Goal: Information Seeking & Learning: Learn about a topic

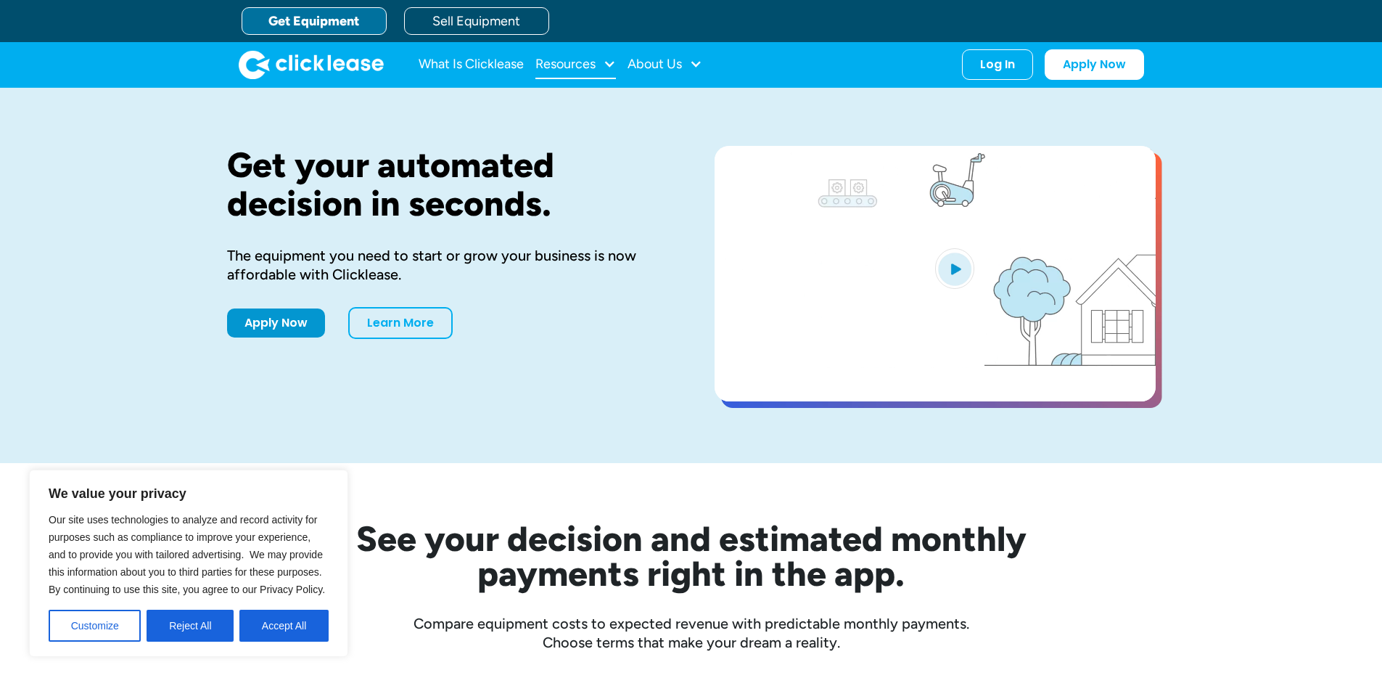
click at [583, 64] on div "Resources" at bounding box center [565, 64] width 60 height 0
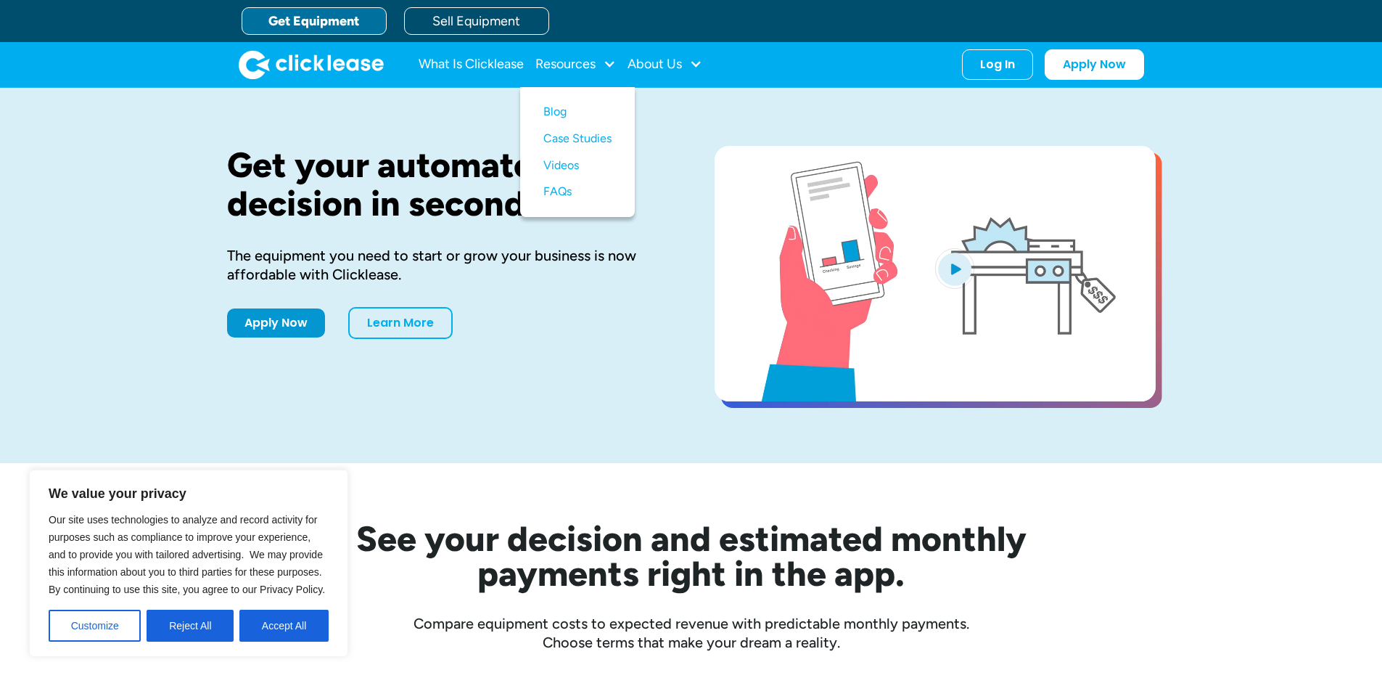
click at [670, 348] on div "Get your automated decision in seconds. The equipment you need to start or grow…" at bounding box center [691, 275] width 929 height 259
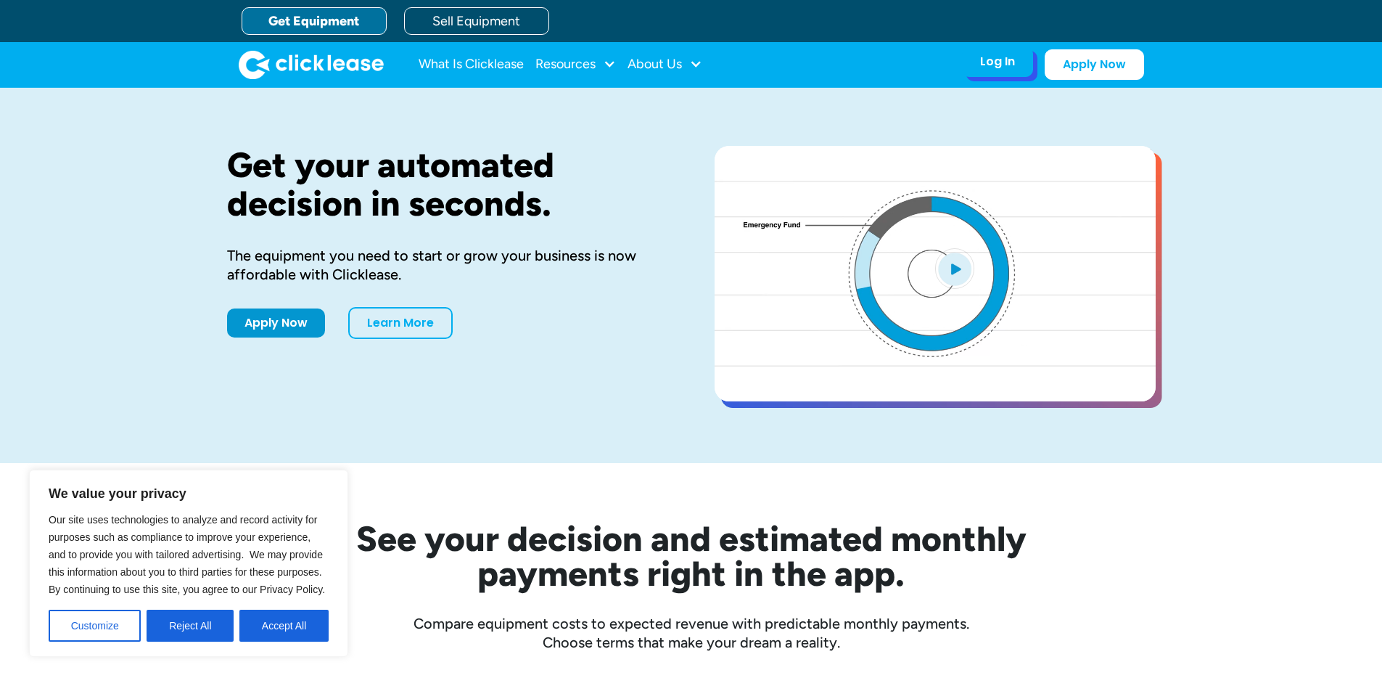
click at [1005, 63] on div "Log In" at bounding box center [997, 61] width 35 height 15
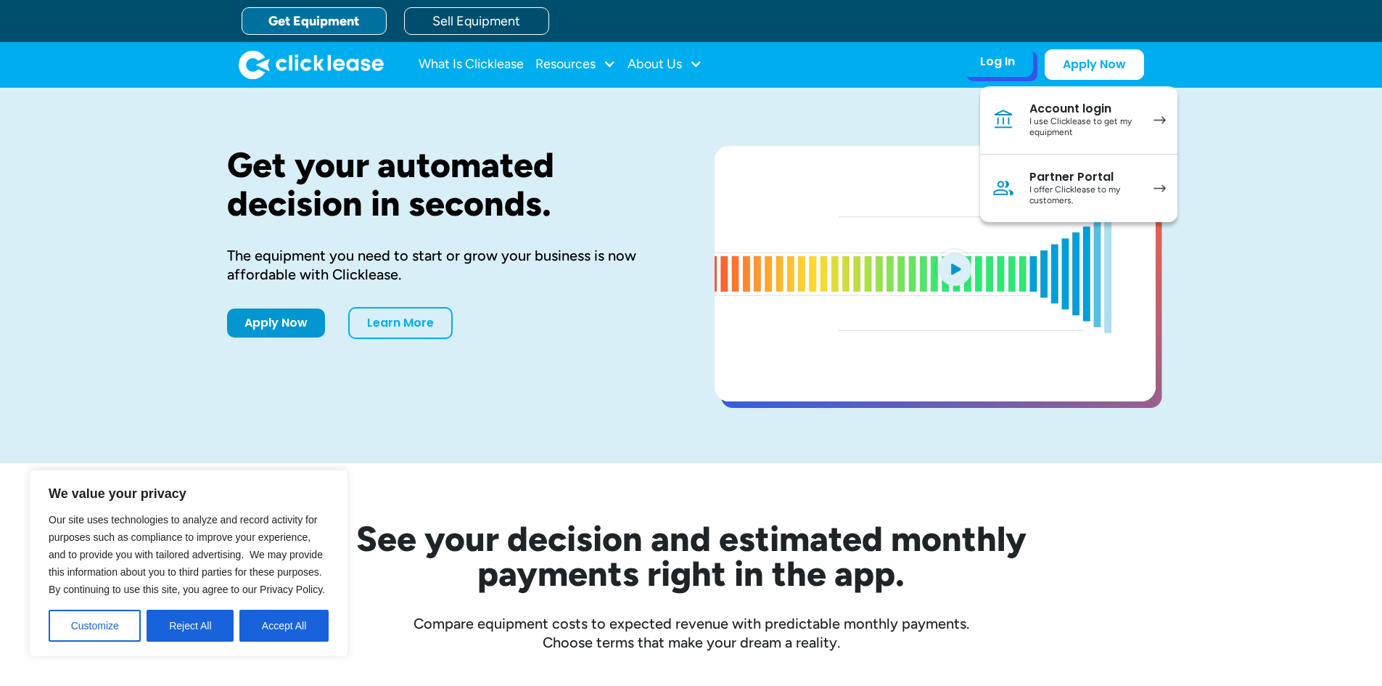
click at [1115, 125] on div "I use Clicklease to get my equipment" at bounding box center [1085, 127] width 110 height 22
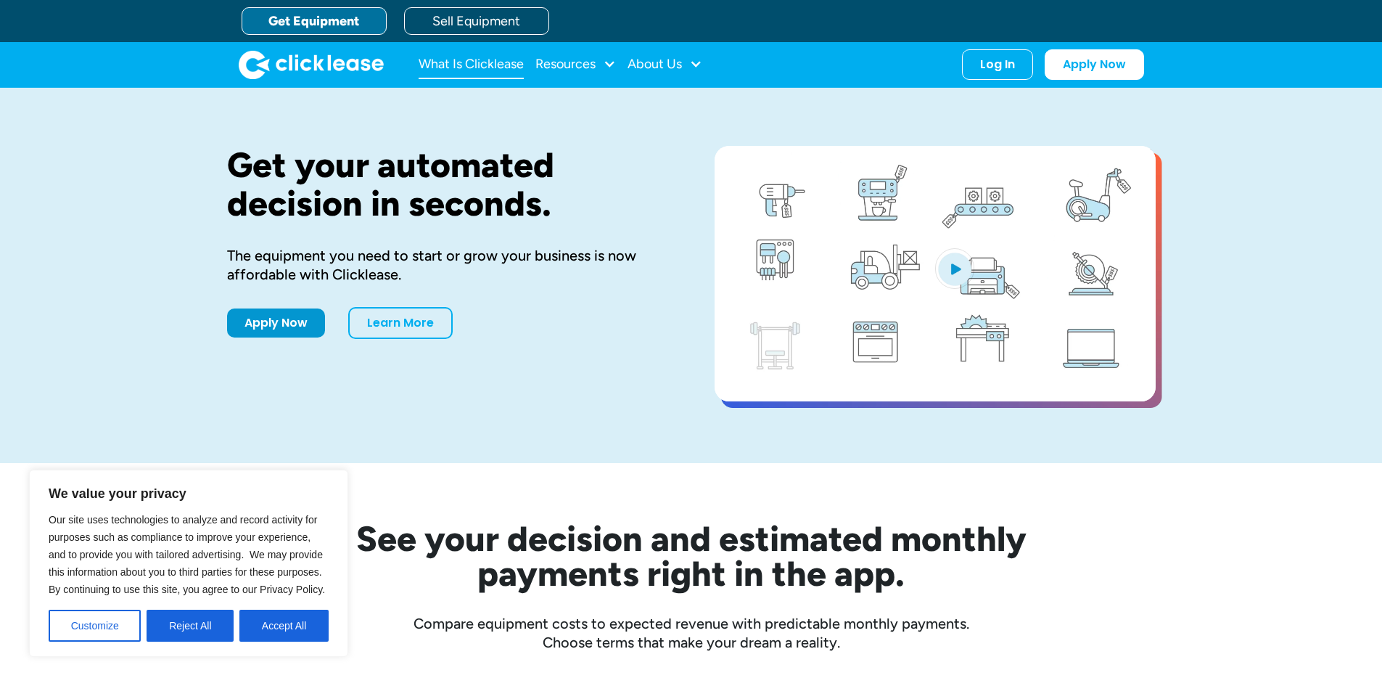
click at [468, 59] on link "What Is Clicklease" at bounding box center [471, 64] width 105 height 29
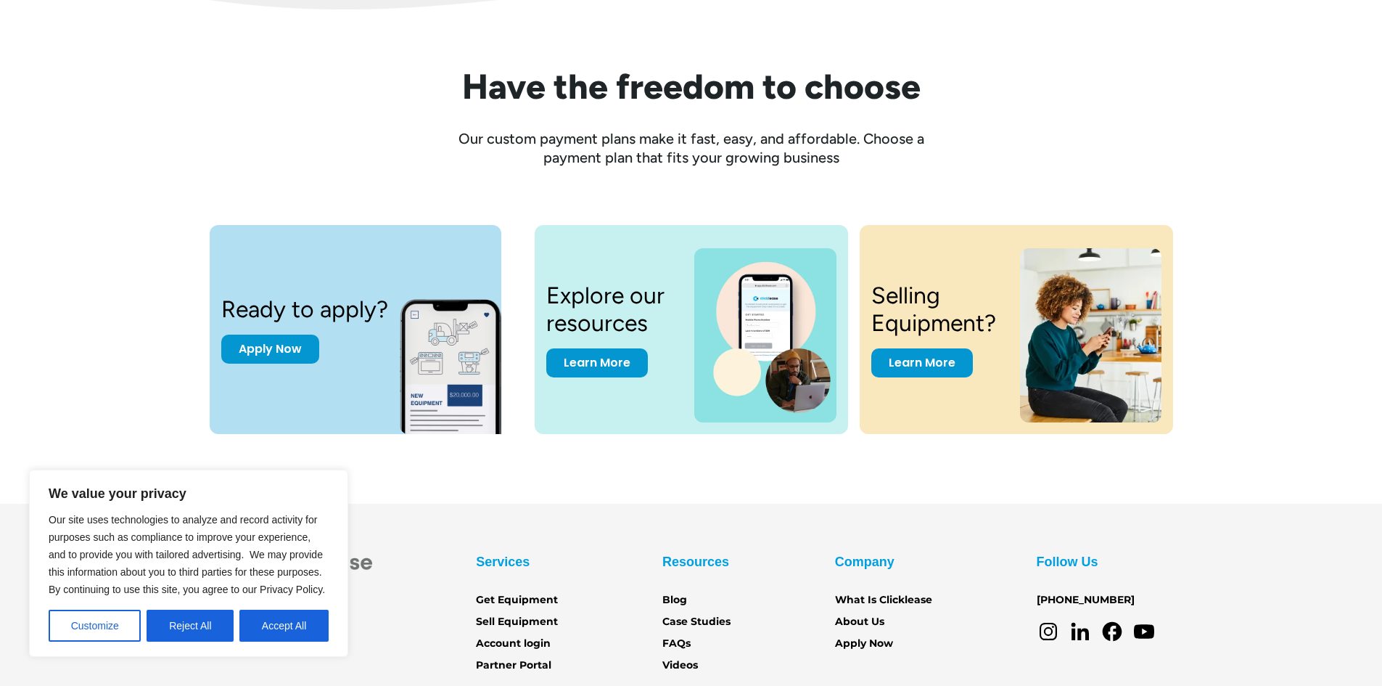
scroll to position [1938, 0]
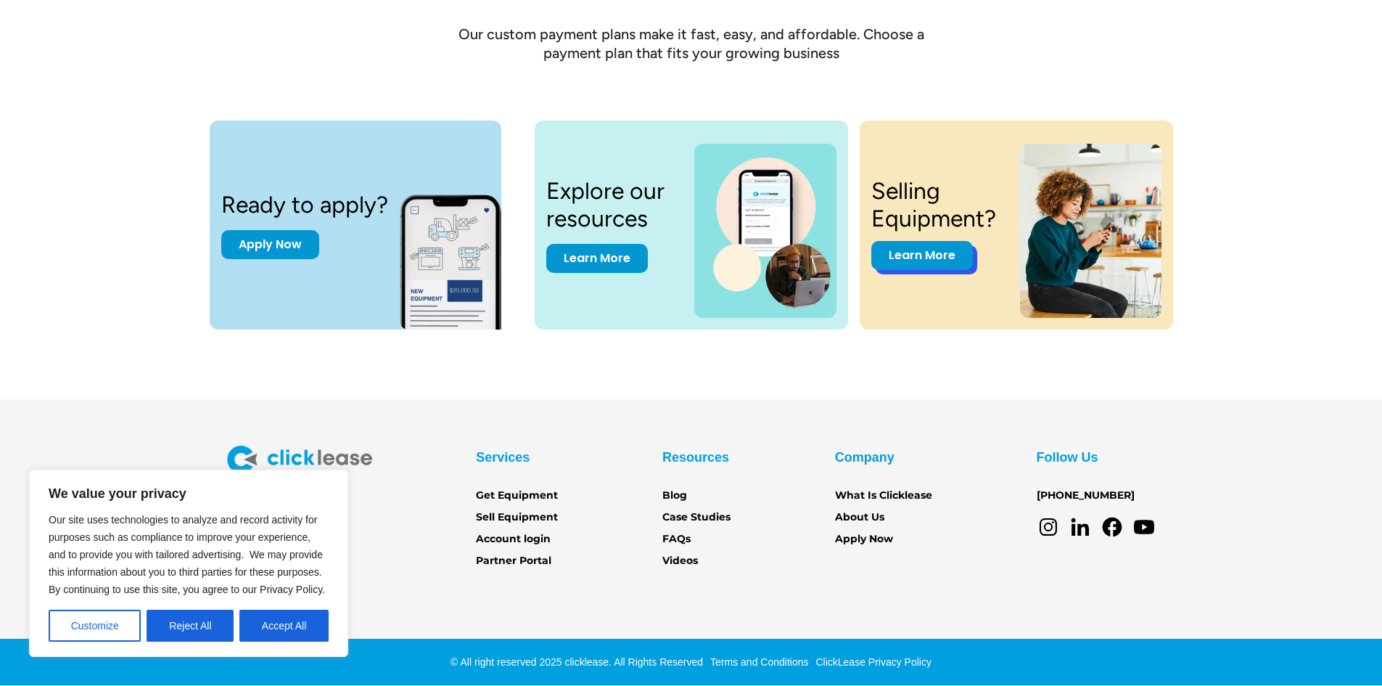
click at [928, 258] on link "Learn More" at bounding box center [922, 255] width 102 height 29
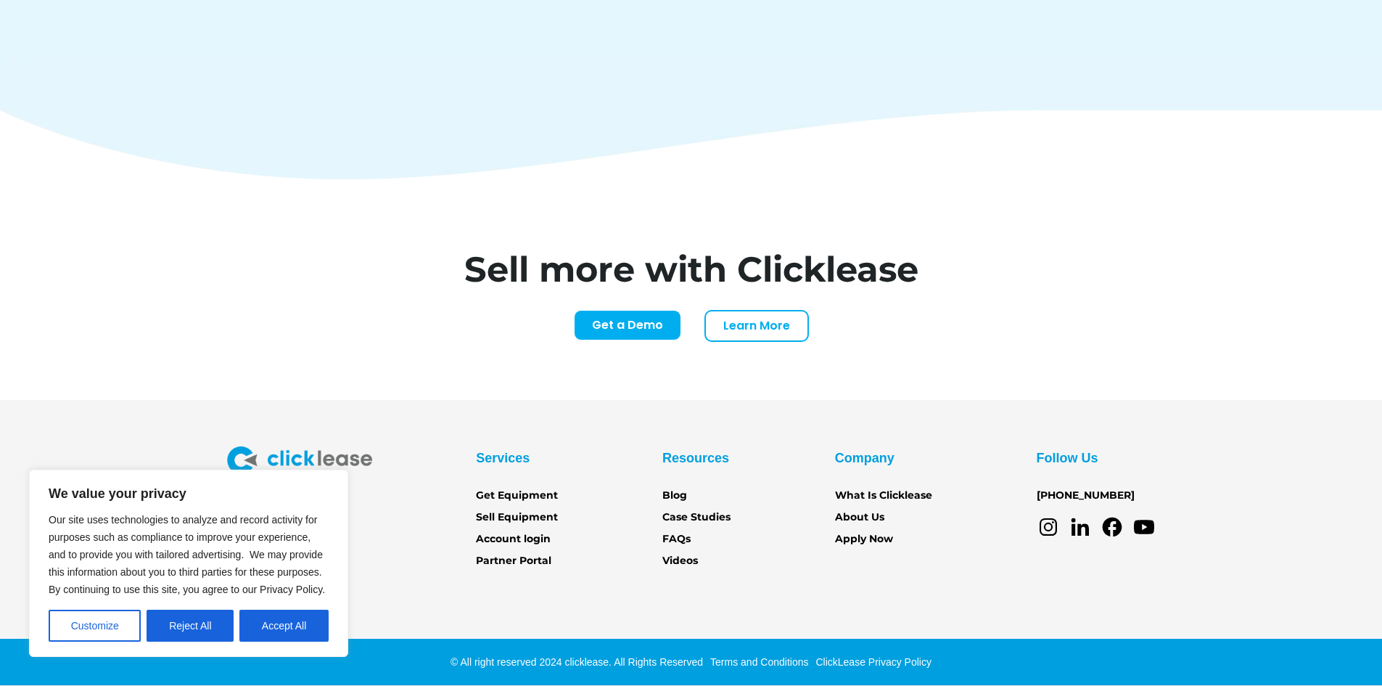
scroll to position [6023, 0]
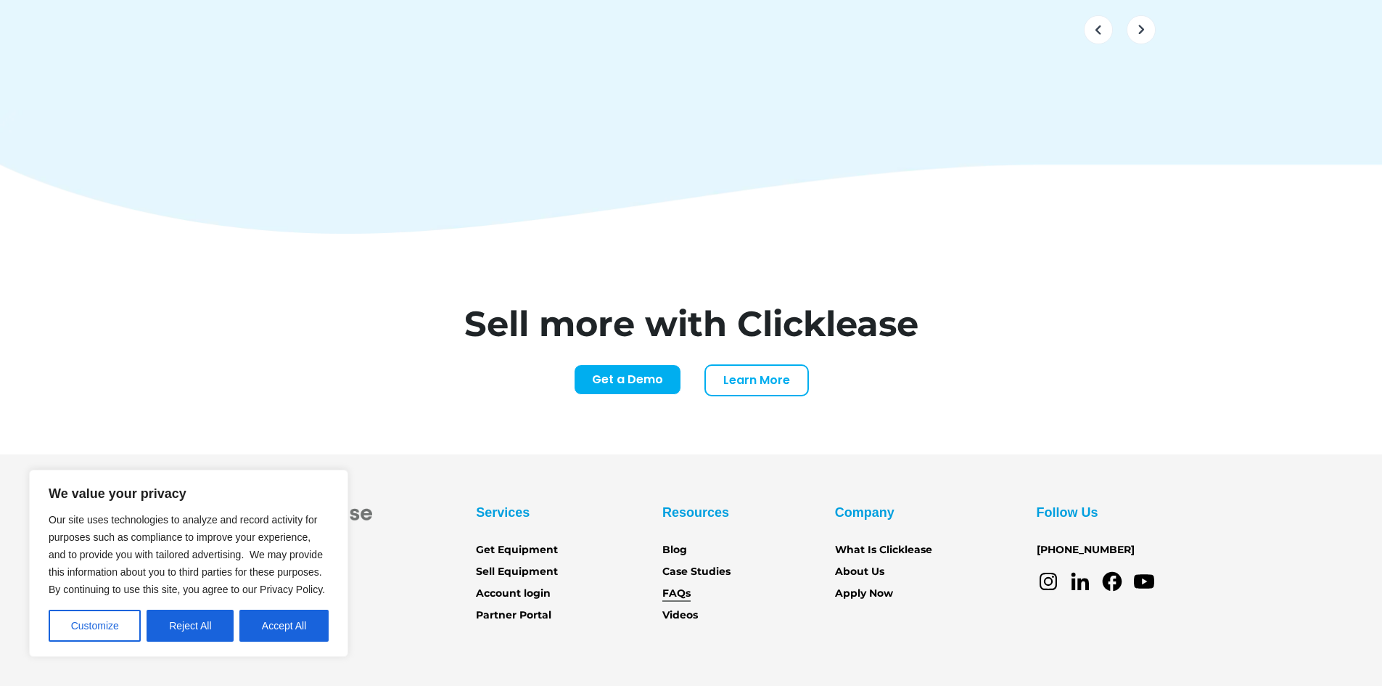
click at [683, 585] on link "FAQs" at bounding box center [676, 593] width 28 height 16
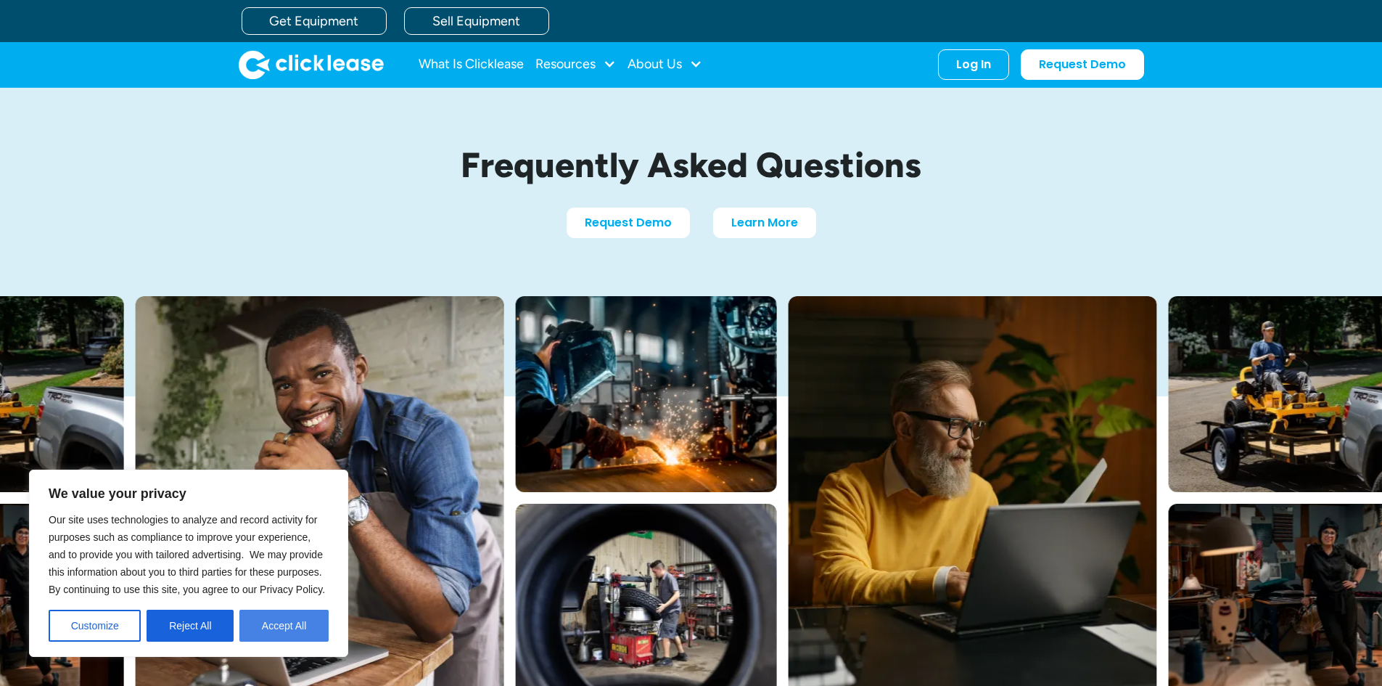
click at [270, 624] on button "Accept All" at bounding box center [283, 625] width 89 height 32
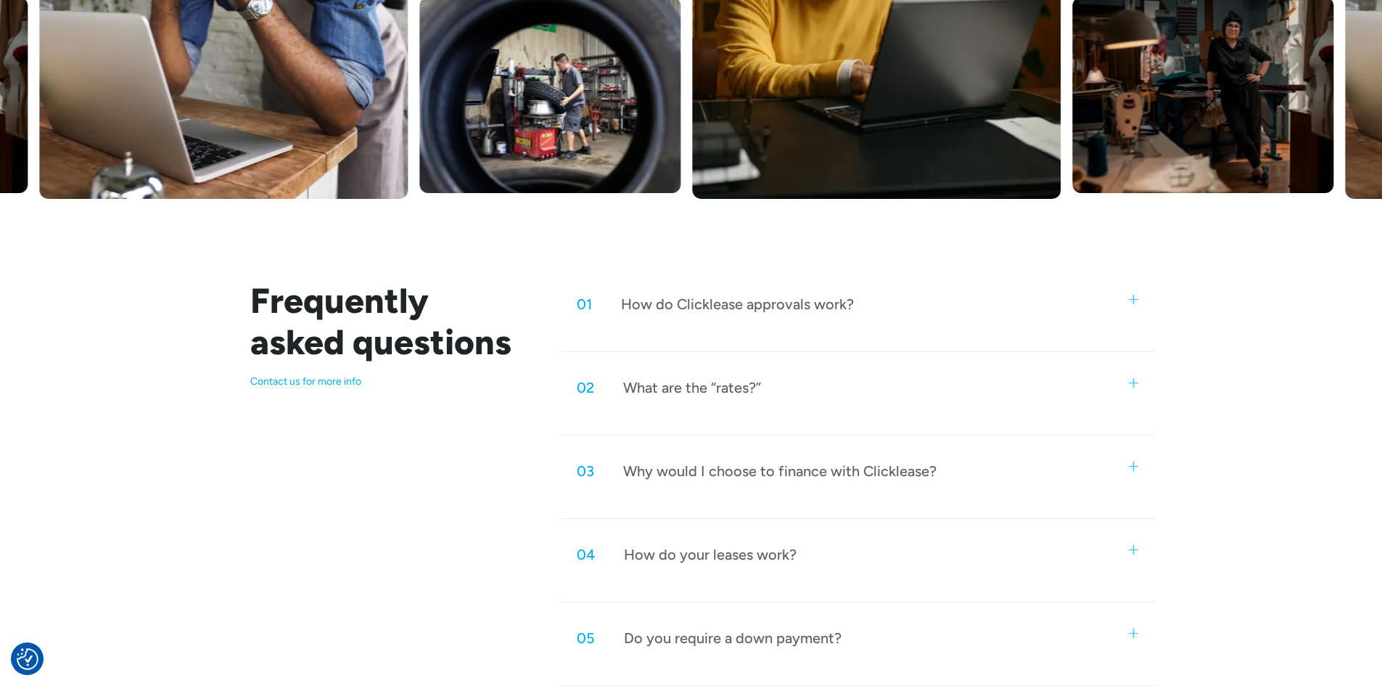
scroll to position [508, 0]
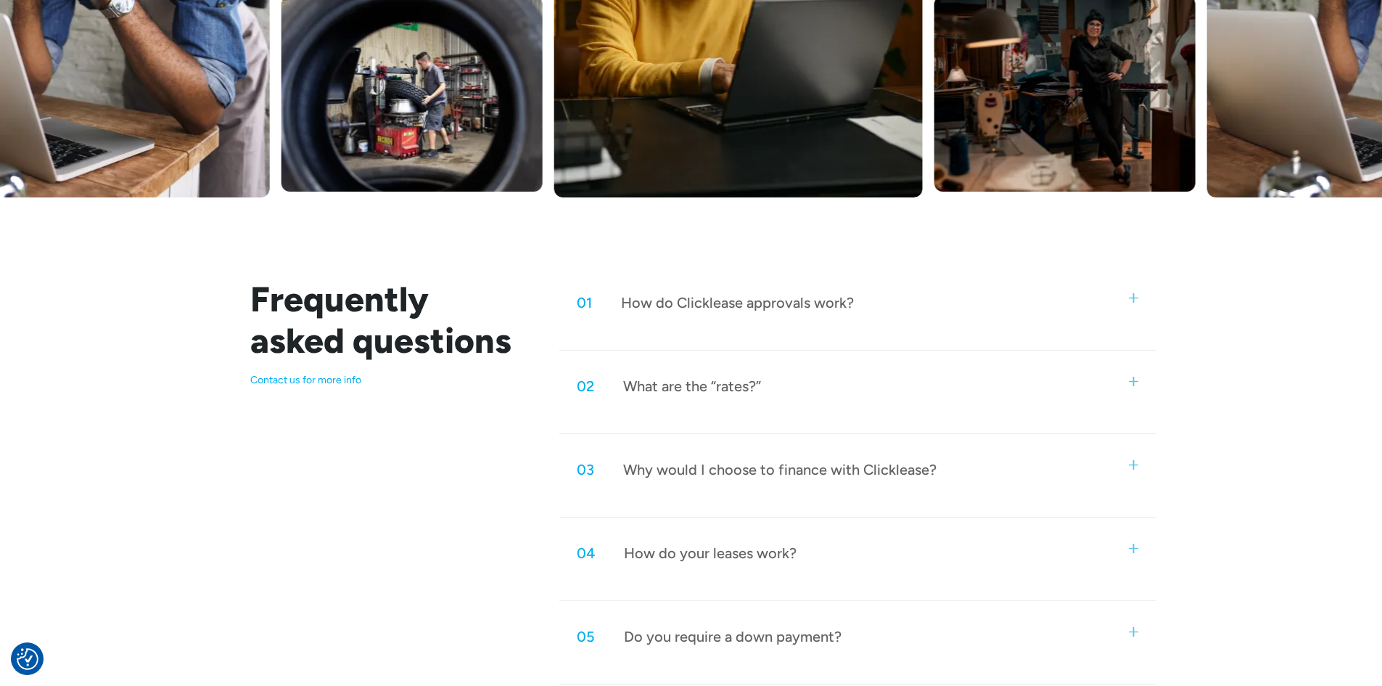
click at [1133, 294] on img at bounding box center [1133, 297] width 9 height 9
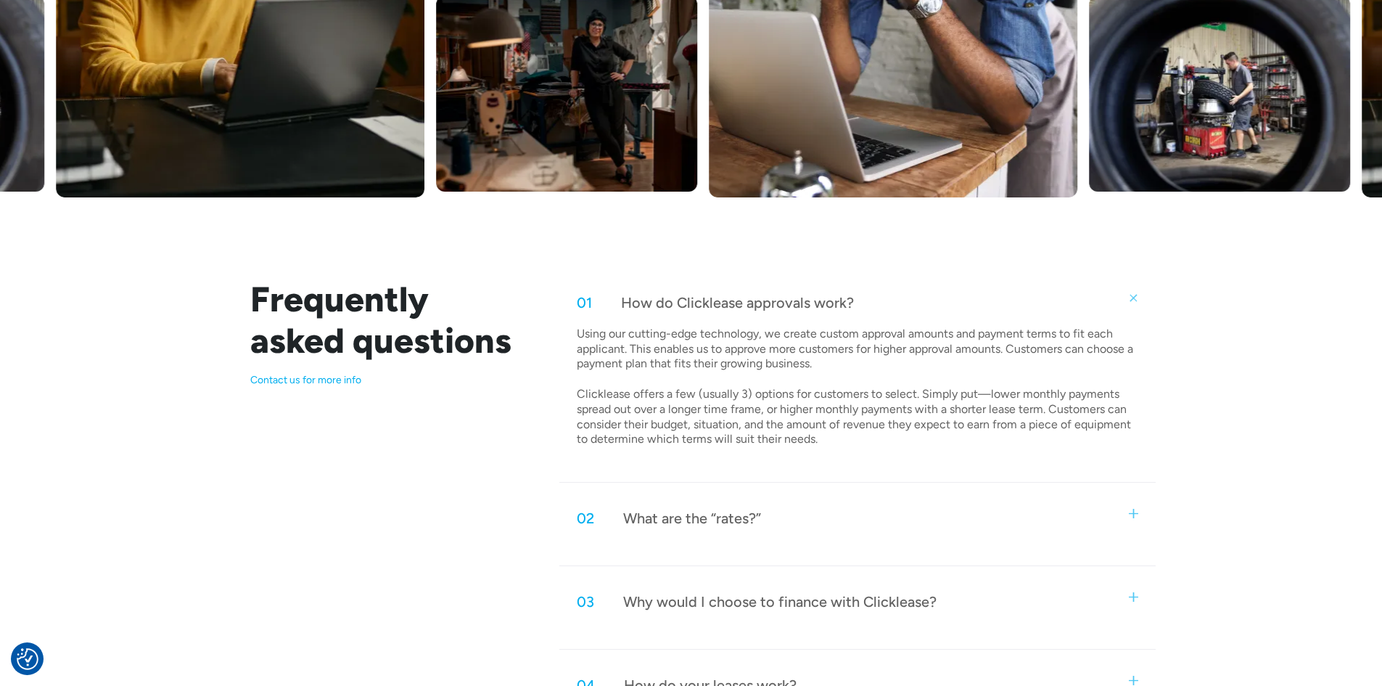
click at [1133, 294] on img at bounding box center [1133, 297] width 13 height 13
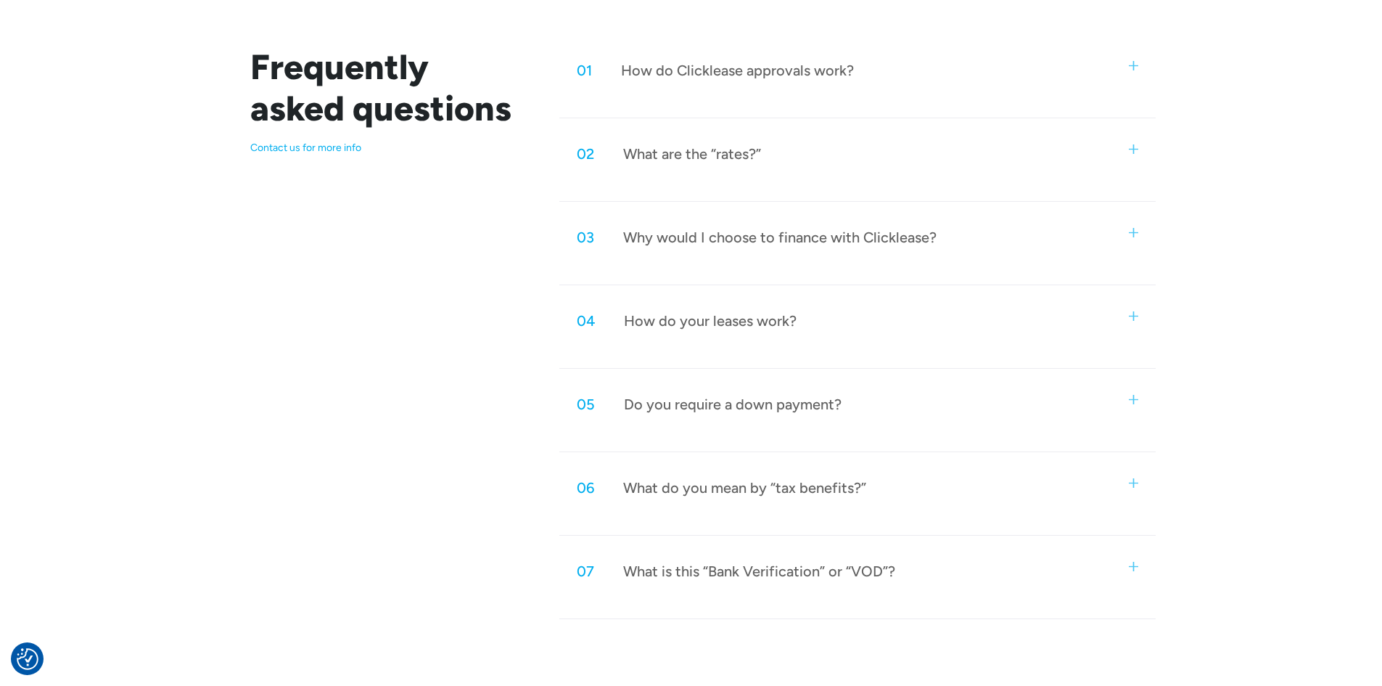
scroll to position [798, 0]
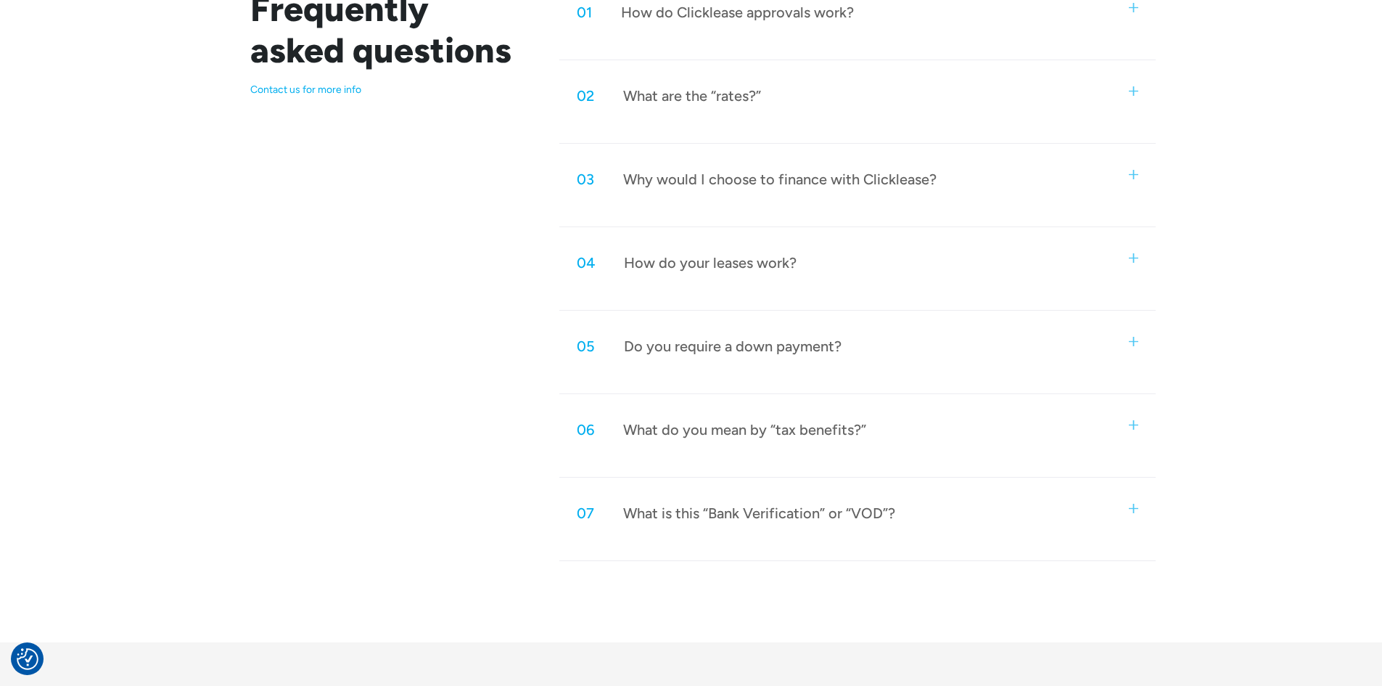
click at [1127, 92] on div "02 What are the “rates?”" at bounding box center [857, 96] width 596 height 48
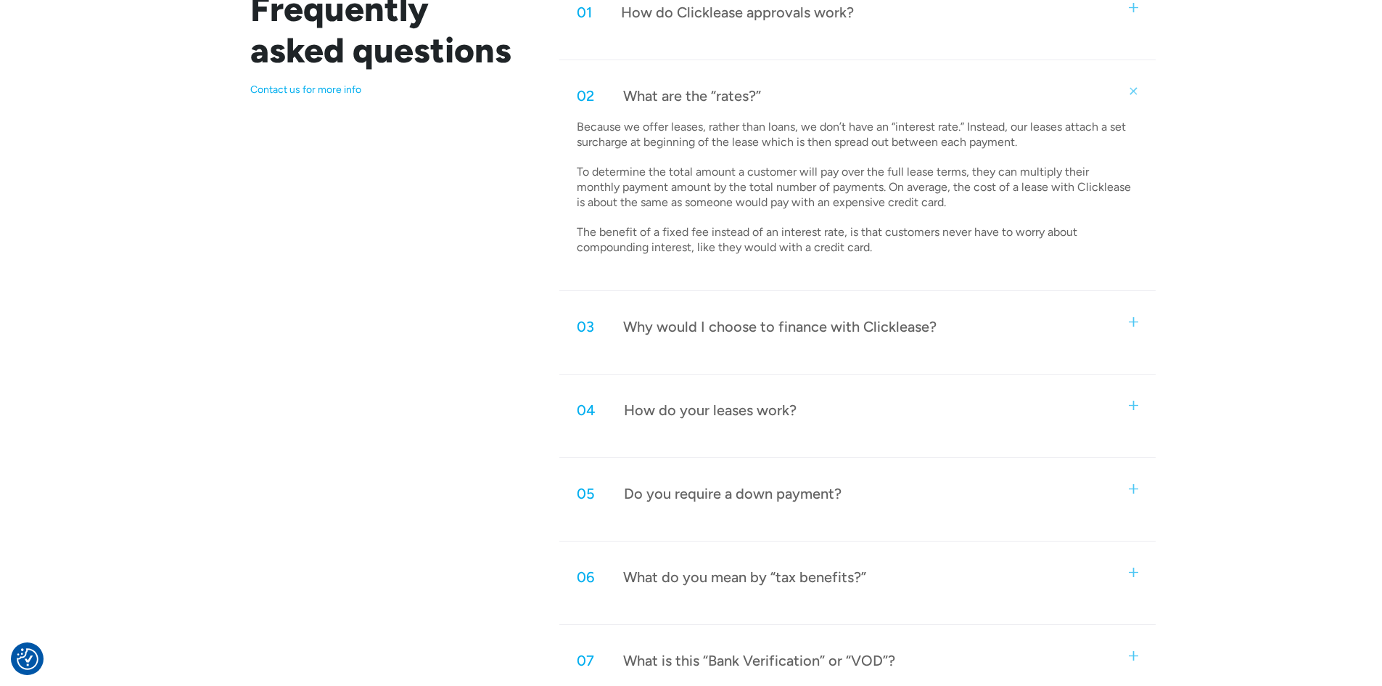
click at [1134, 86] on img at bounding box center [1133, 90] width 13 height 13
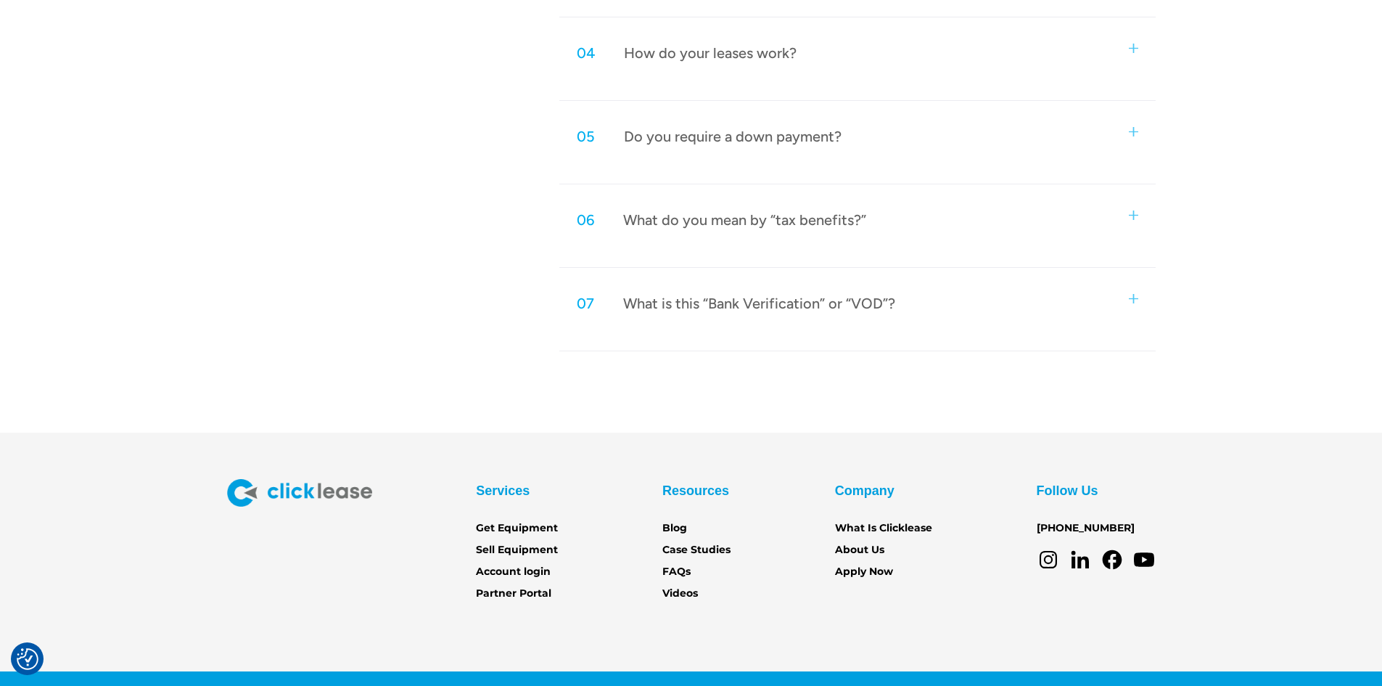
scroll to position [1016, 0]
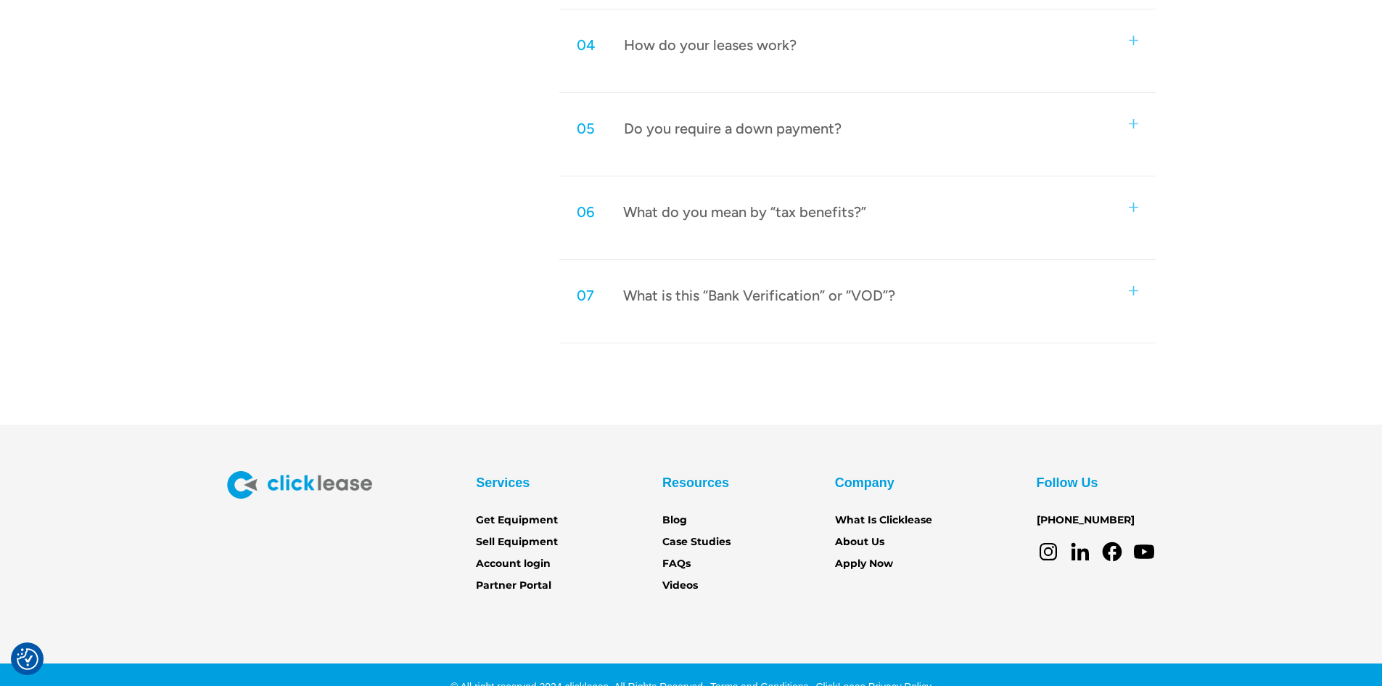
click at [1130, 128] on img at bounding box center [1133, 123] width 9 height 9
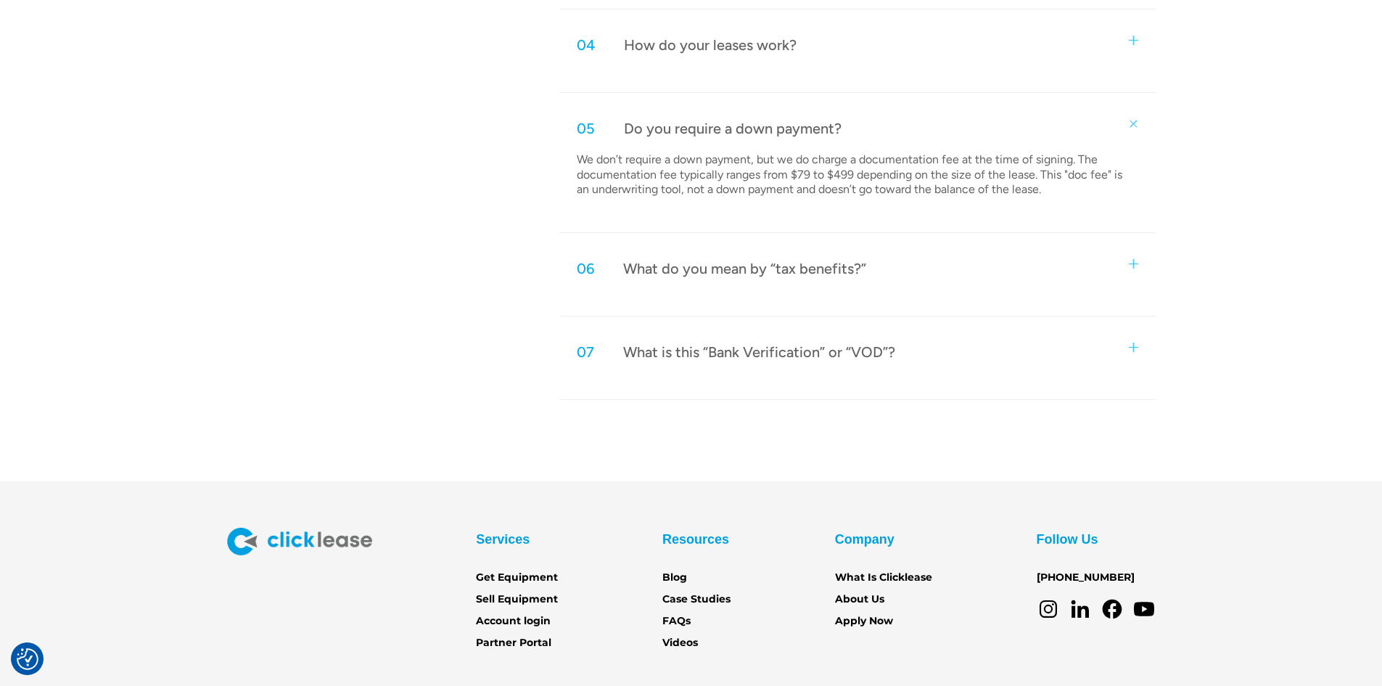
click at [1130, 127] on img at bounding box center [1133, 123] width 13 height 13
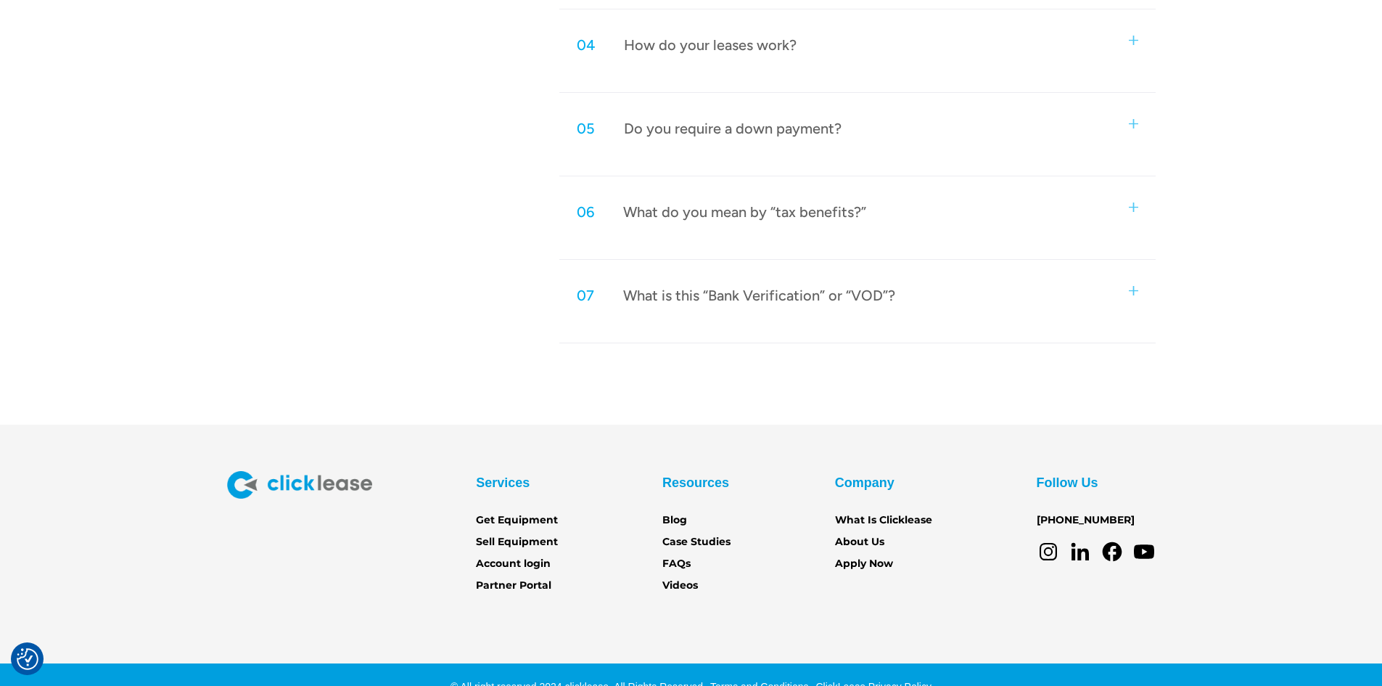
click at [1127, 295] on div "07 What is this “Bank Verification” or “VOD”?" at bounding box center [857, 295] width 596 height 48
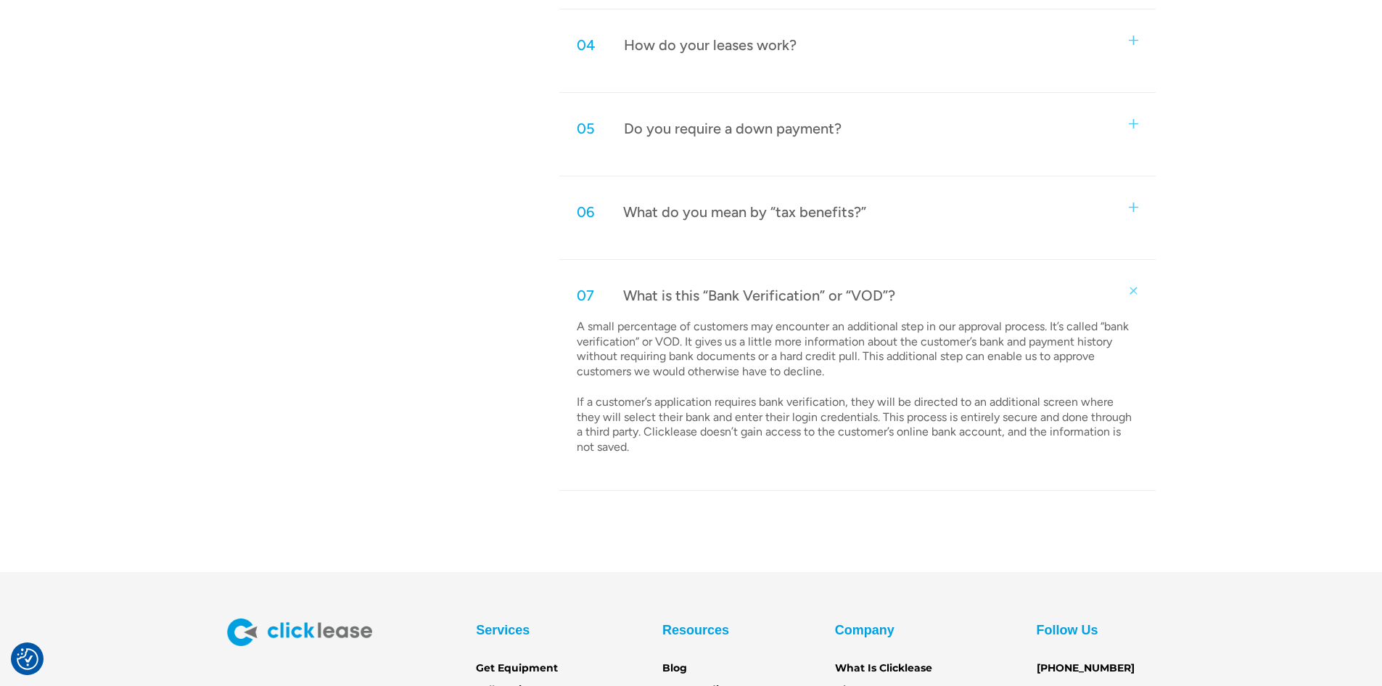
click at [1127, 295] on div "07 What is this “Bank Verification” or “VOD”?" at bounding box center [857, 295] width 596 height 48
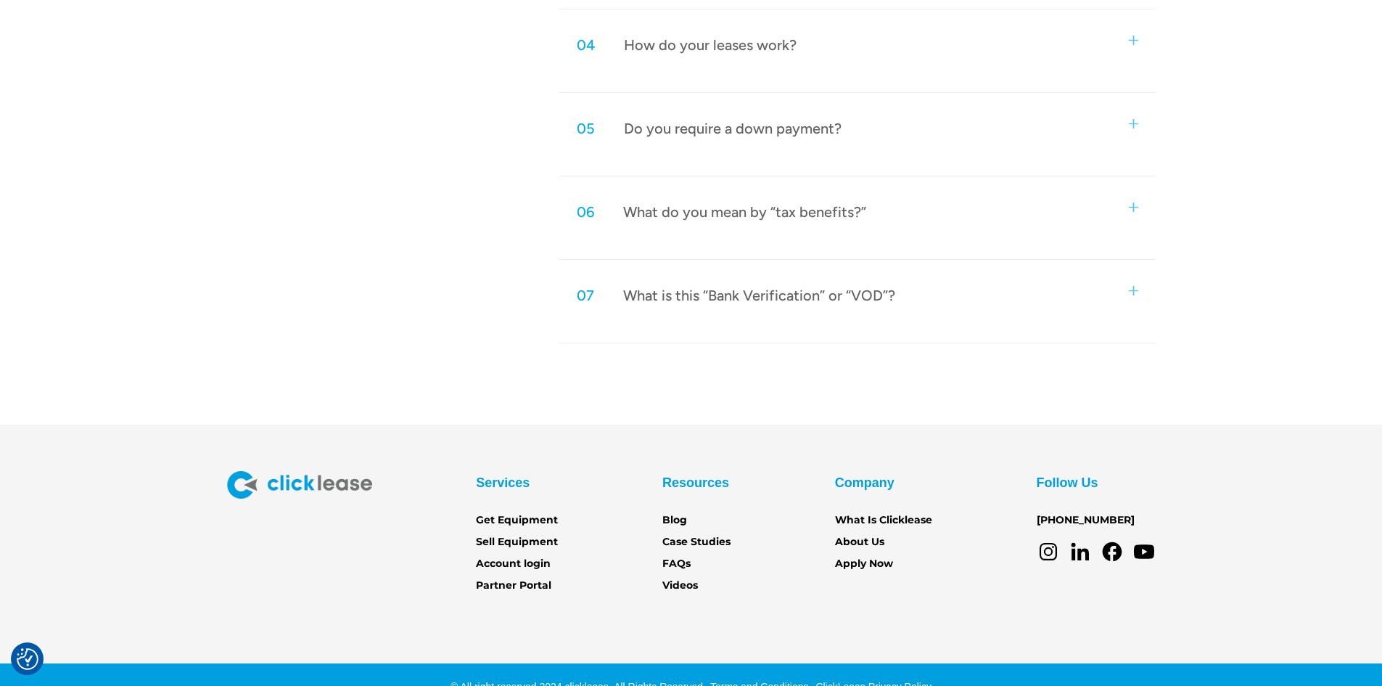
click at [1127, 295] on div "07 What is this “Bank Verification” or “VOD”?" at bounding box center [857, 295] width 596 height 48
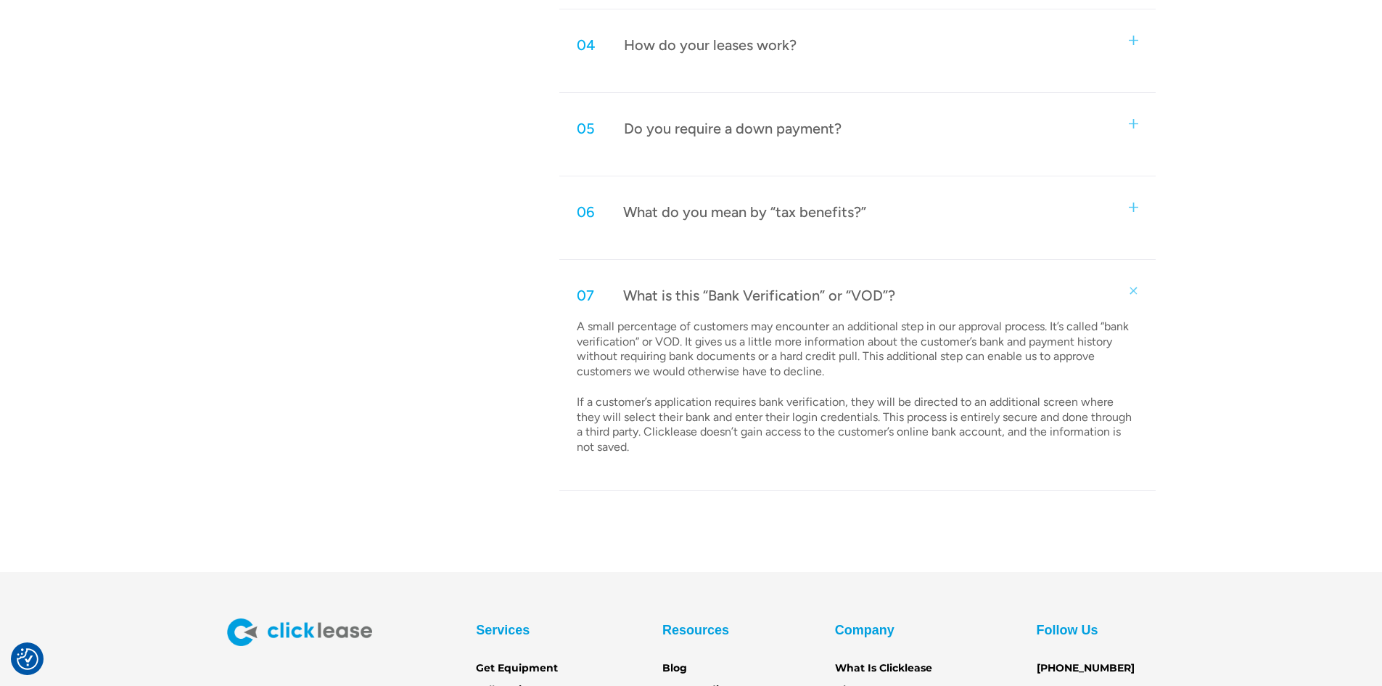
click at [1126, 292] on div "07 What is this “Bank Verification” or “VOD”?" at bounding box center [857, 295] width 596 height 48
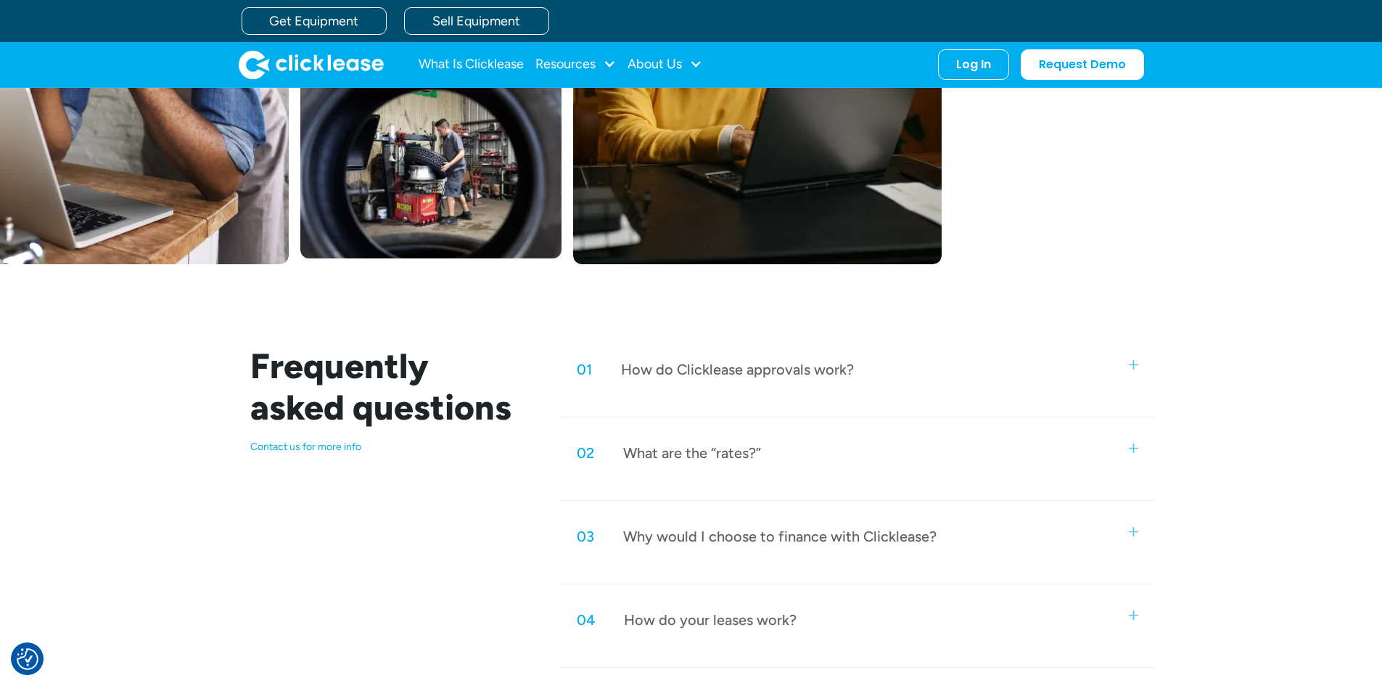
scroll to position [241, 0]
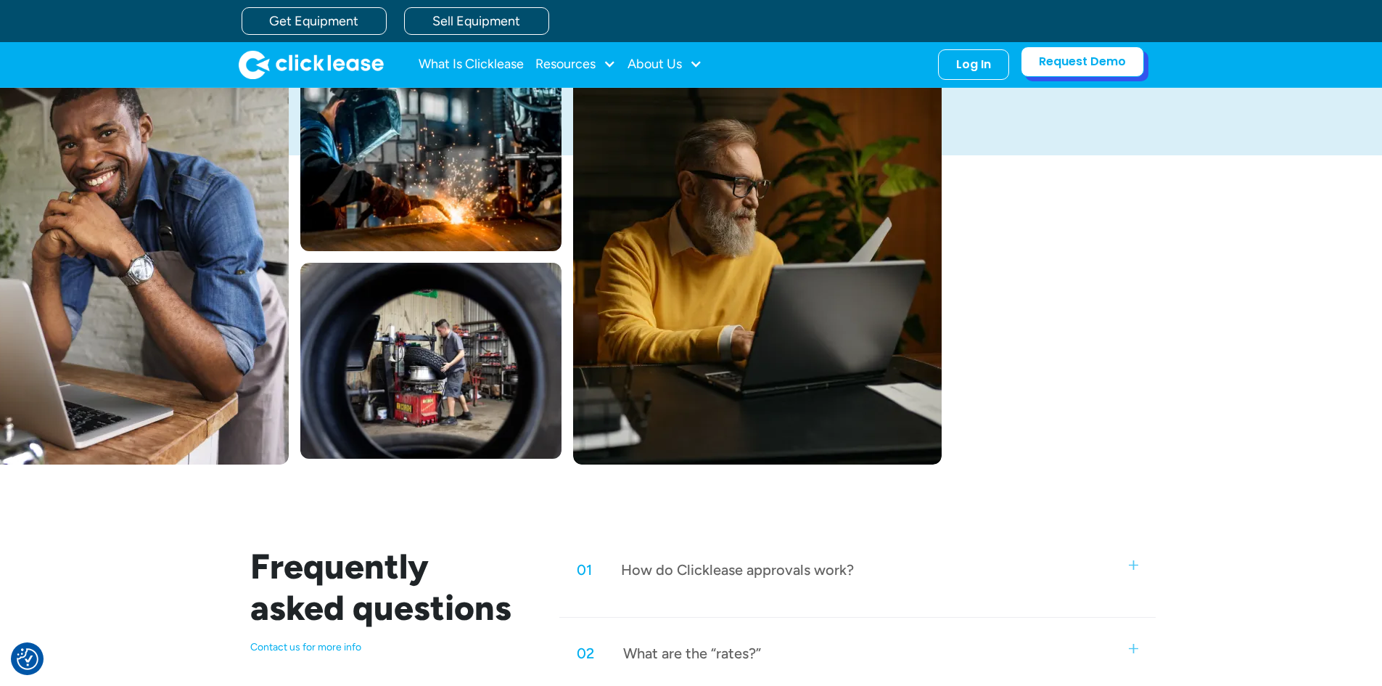
click at [1112, 56] on link "Request Demo" at bounding box center [1082, 61] width 123 height 30
